Goal: Task Accomplishment & Management: Use online tool/utility

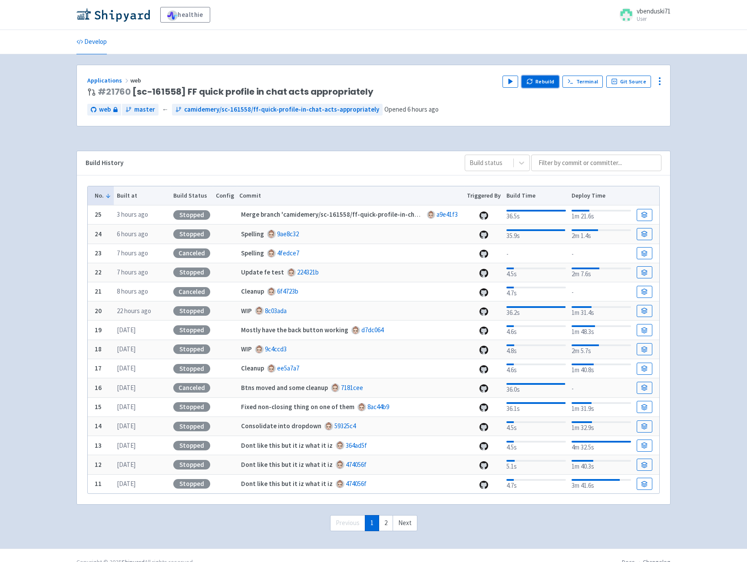
click at [546, 85] on button "Rebuild" at bounding box center [539, 82] width 37 height 12
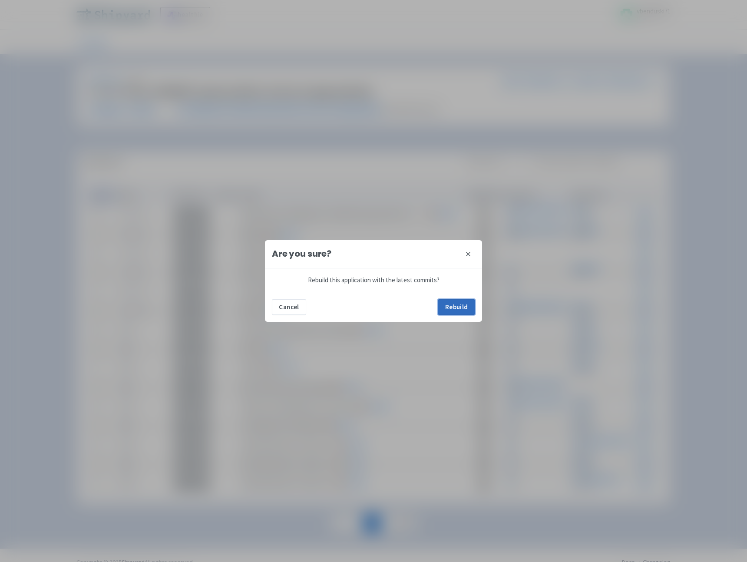
click at [461, 310] on button "Rebuild" at bounding box center [456, 307] width 37 height 16
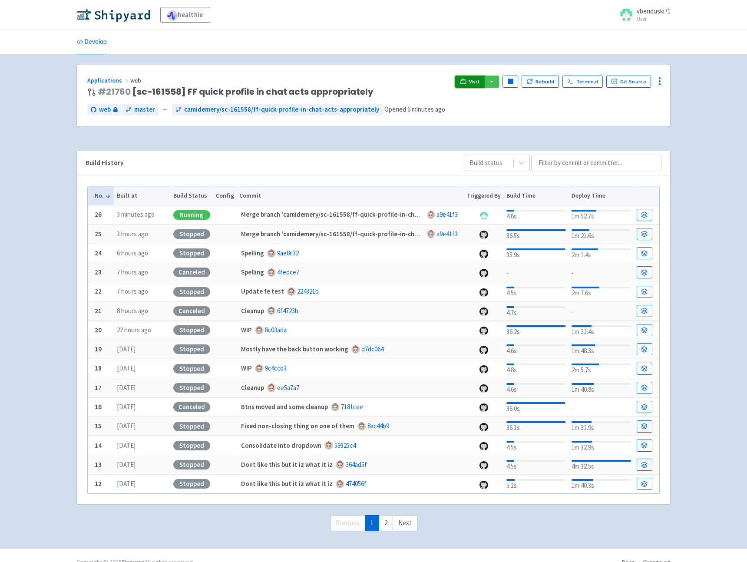
click at [471, 78] on link "Visit" at bounding box center [470, 82] width 30 height 12
